Goal: Check status

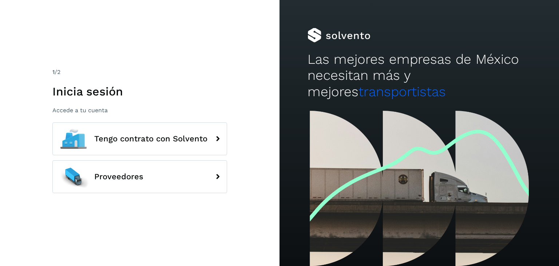
click at [434, 145] on div at bounding box center [420, 188] width 280 height 155
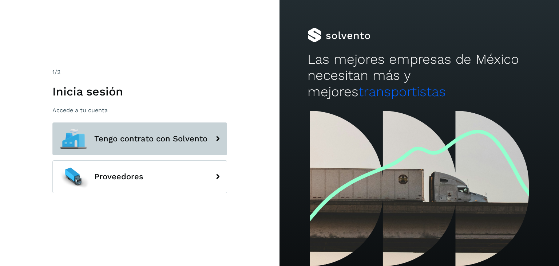
click at [174, 135] on span "Tengo contrato con Solvento" at bounding box center [150, 138] width 113 height 9
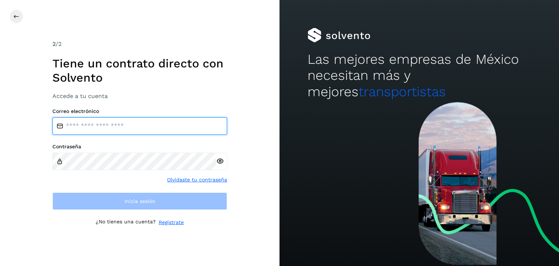
type input "**********"
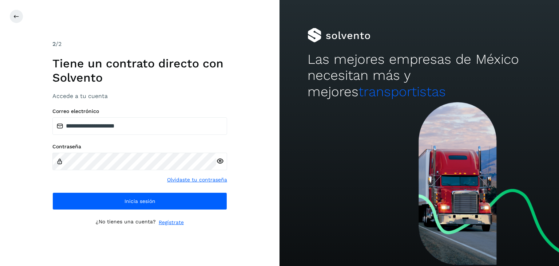
click at [422, 163] on div at bounding box center [420, 184] width 280 height 164
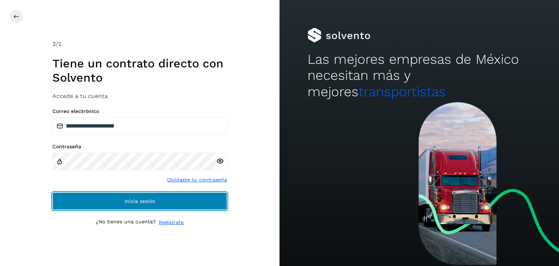
click at [150, 206] on button "Inicia sesión" at bounding box center [139, 200] width 175 height 17
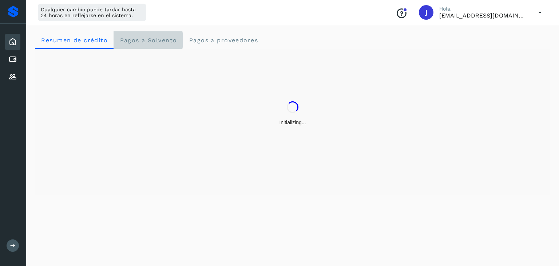
click at [147, 45] on Solvento "Pagos a Solvento" at bounding box center [148, 39] width 69 height 17
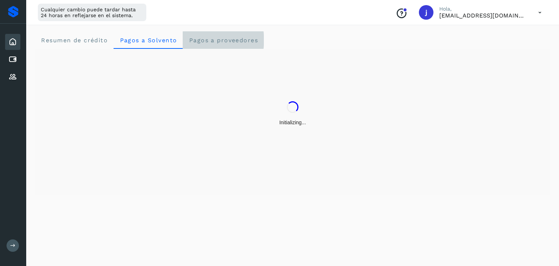
click at [192, 43] on span "Pagos a proveedores" at bounding box center [224, 40] width 70 height 7
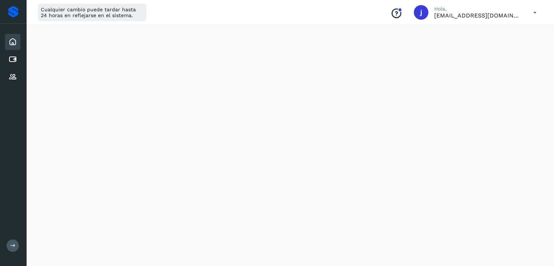
scroll to position [291, 0]
click at [10, 58] on icon at bounding box center [12, 59] width 9 height 9
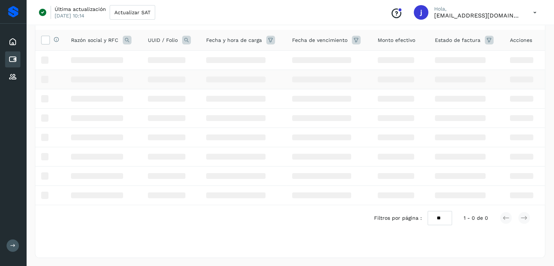
scroll to position [41, 0]
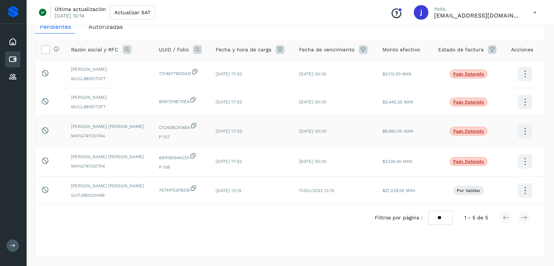
click at [466, 133] on p "Pago detenido" at bounding box center [468, 131] width 31 height 5
click at [520, 129] on icon at bounding box center [524, 131] width 17 height 17
click at [489, 126] on button "Ver Detalle" at bounding box center [488, 124] width 87 height 14
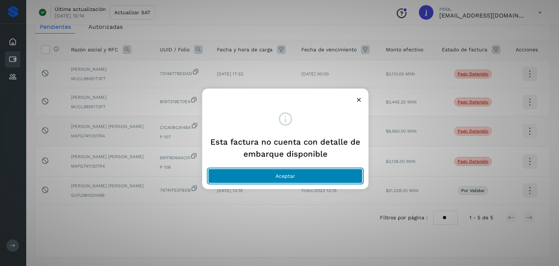
click at [331, 176] on button "Aceptar" at bounding box center [285, 176] width 155 height 15
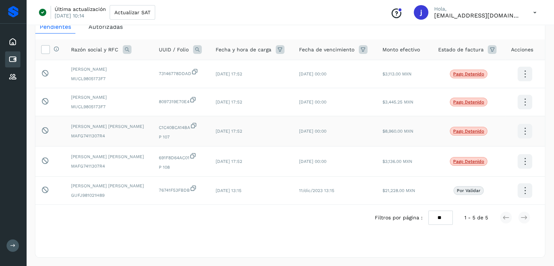
click at [463, 248] on div "Selecciona una fecha" at bounding box center [289, 248] width 509 height 12
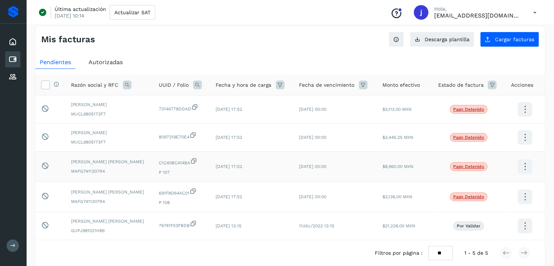
scroll to position [5, 0]
